Goal: Task Accomplishment & Management: Manage account settings

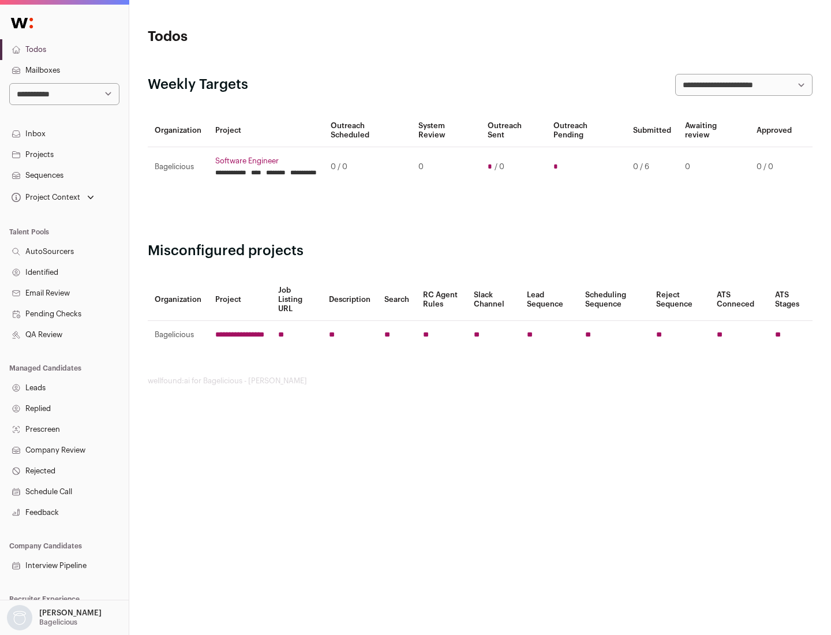
click at [64, 154] on link "Projects" at bounding box center [64, 154] width 129 height 21
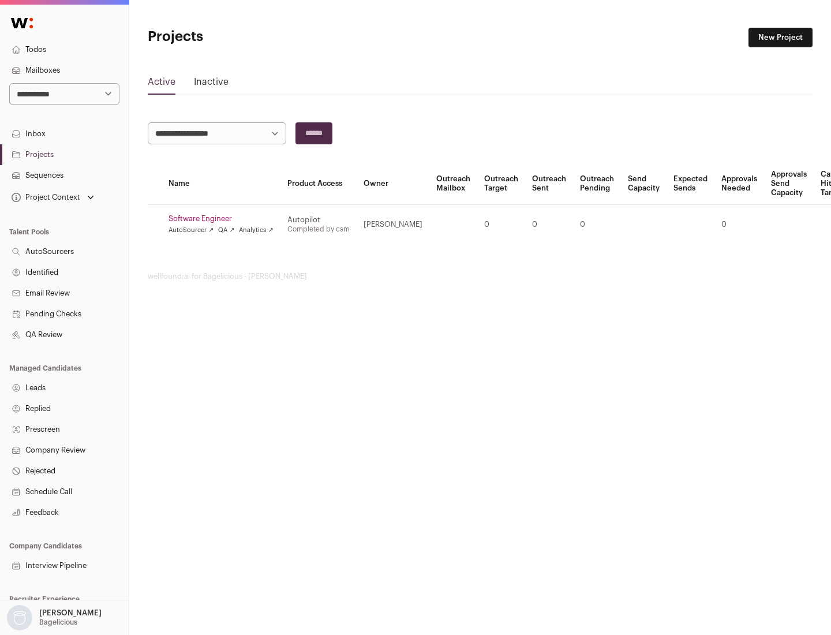
click at [224, 219] on link "Software Engineer" at bounding box center [221, 218] width 105 height 9
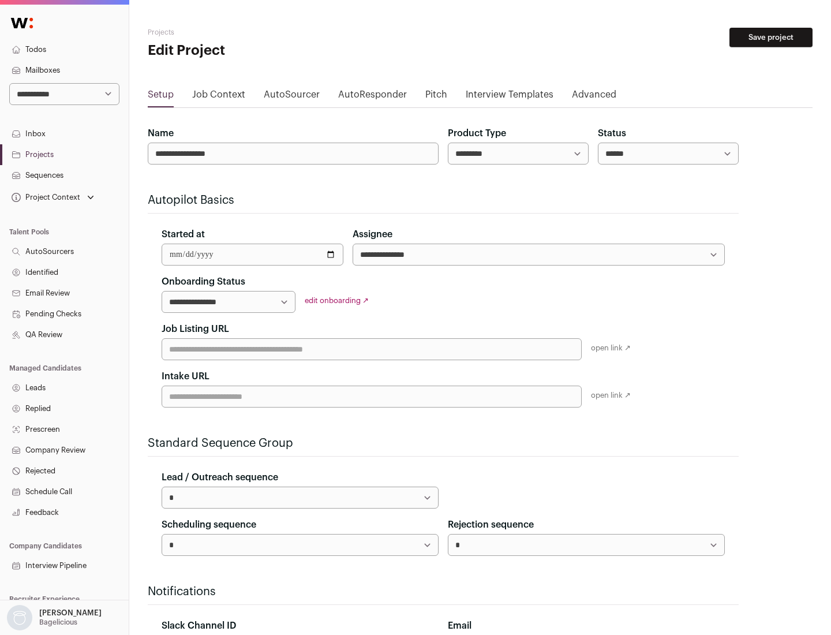
click at [771, 38] on button "Save project" at bounding box center [770, 38] width 83 height 20
